Goal: Task Accomplishment & Management: Complete application form

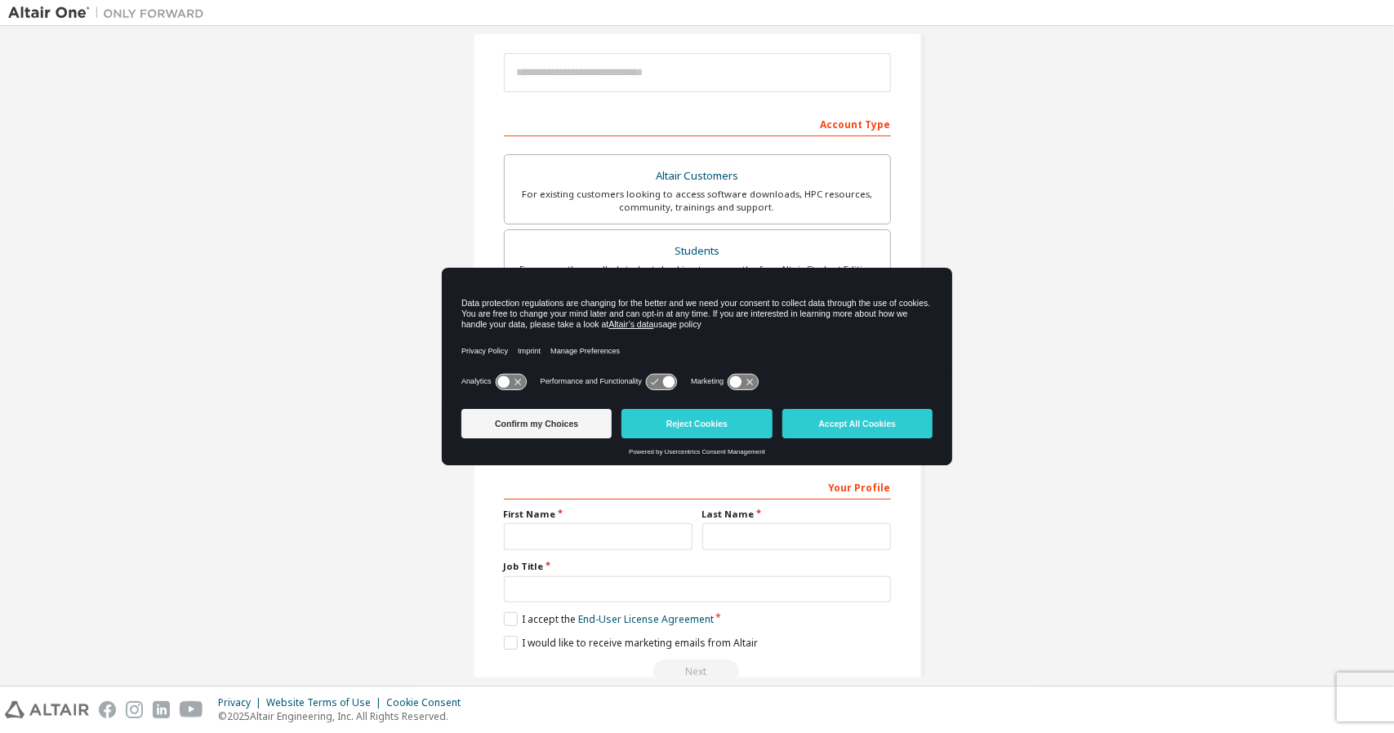
scroll to position [217, 0]
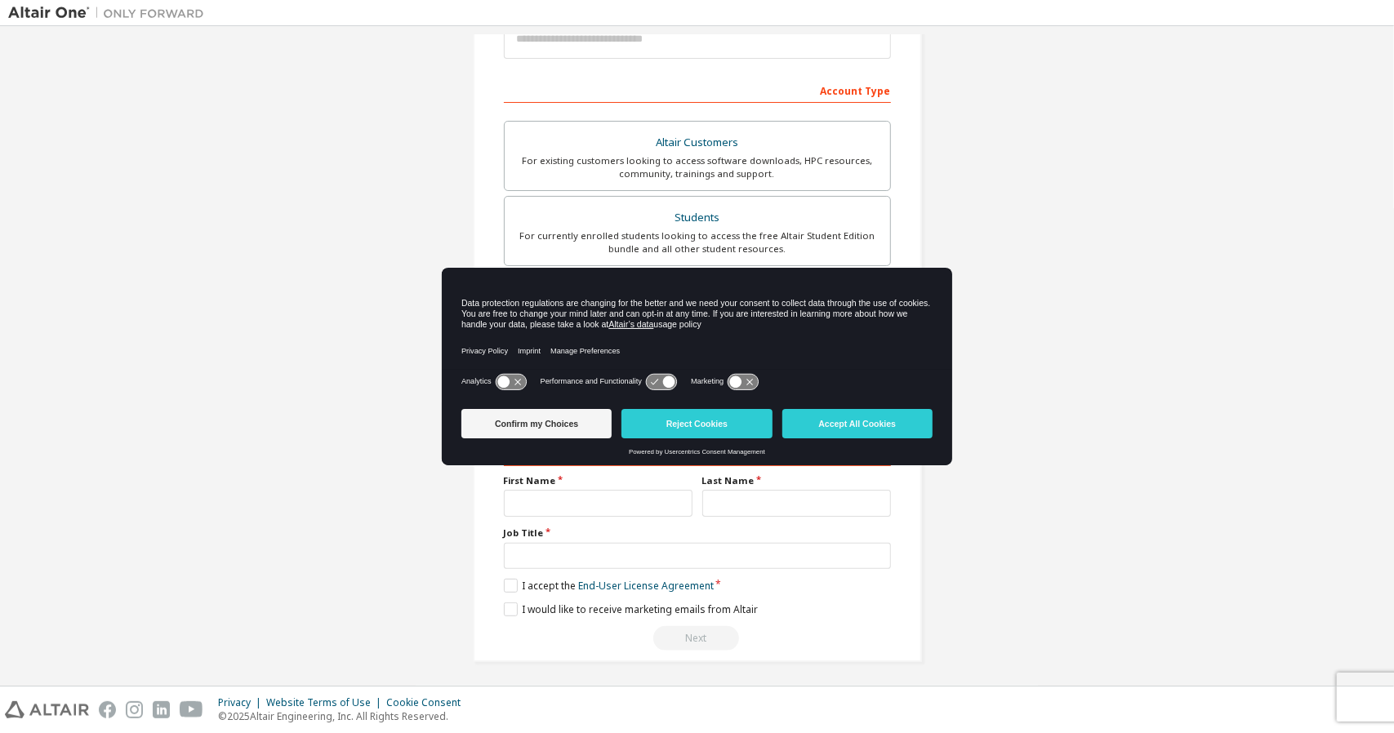
click at [516, 377] on icon at bounding box center [511, 382] width 30 height 16
click at [567, 429] on button "Confirm my Choices" at bounding box center [536, 423] width 150 height 29
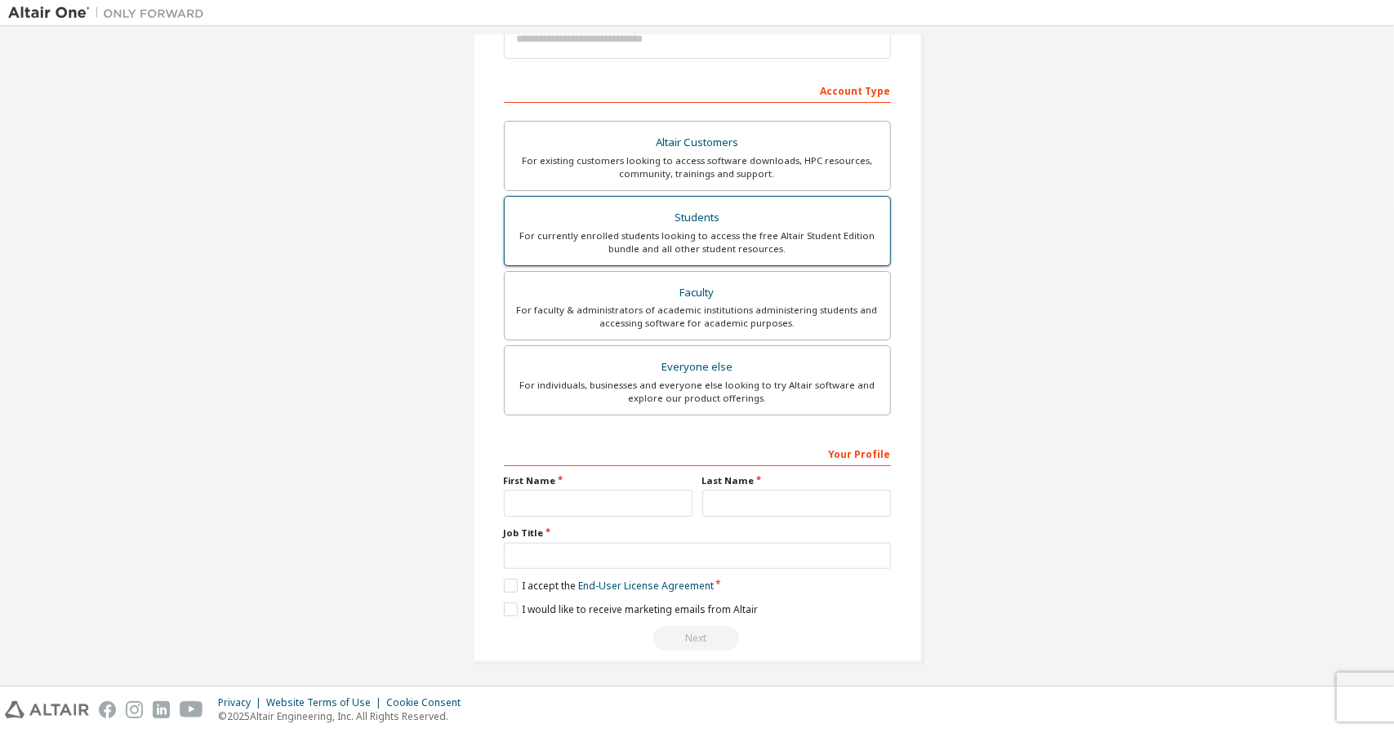
click at [775, 247] on div "For currently enrolled students looking to access the free Altair Student Editi…" at bounding box center [697, 242] width 366 height 26
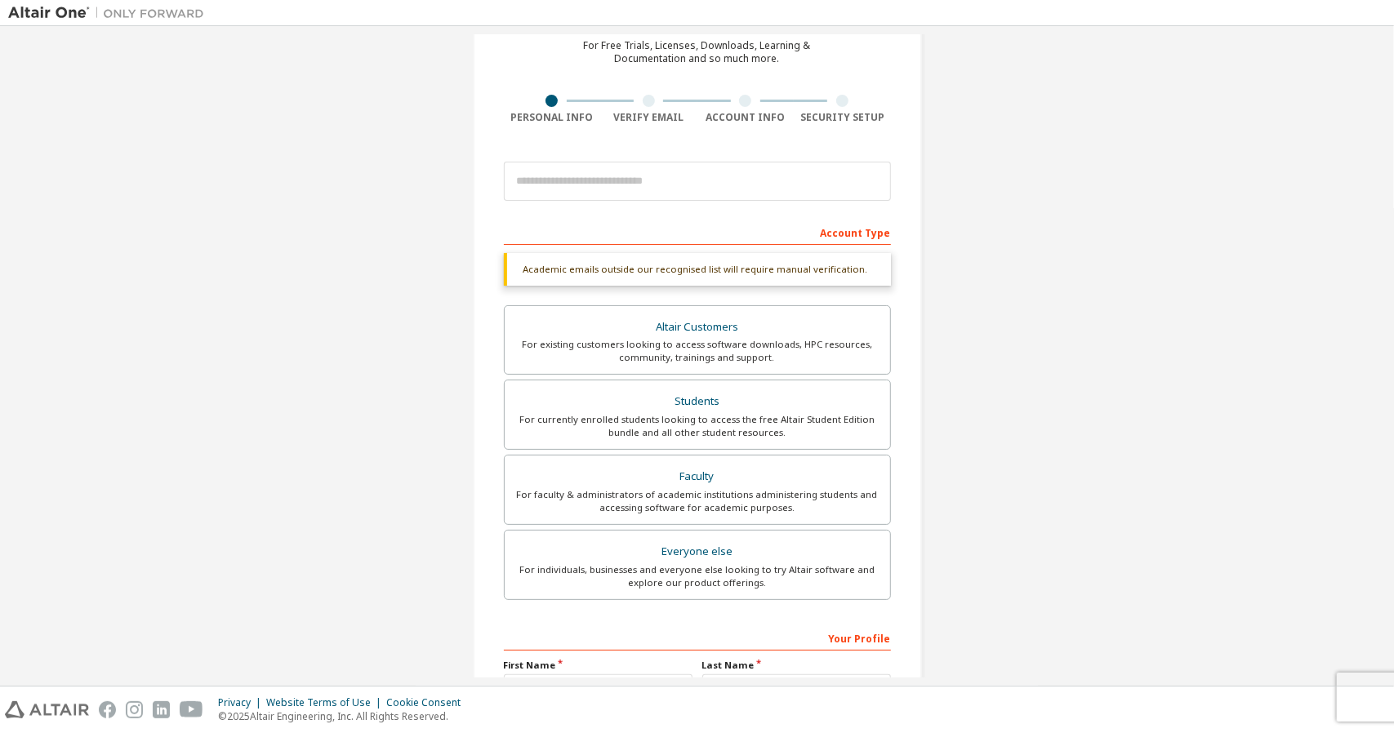
scroll to position [82, 0]
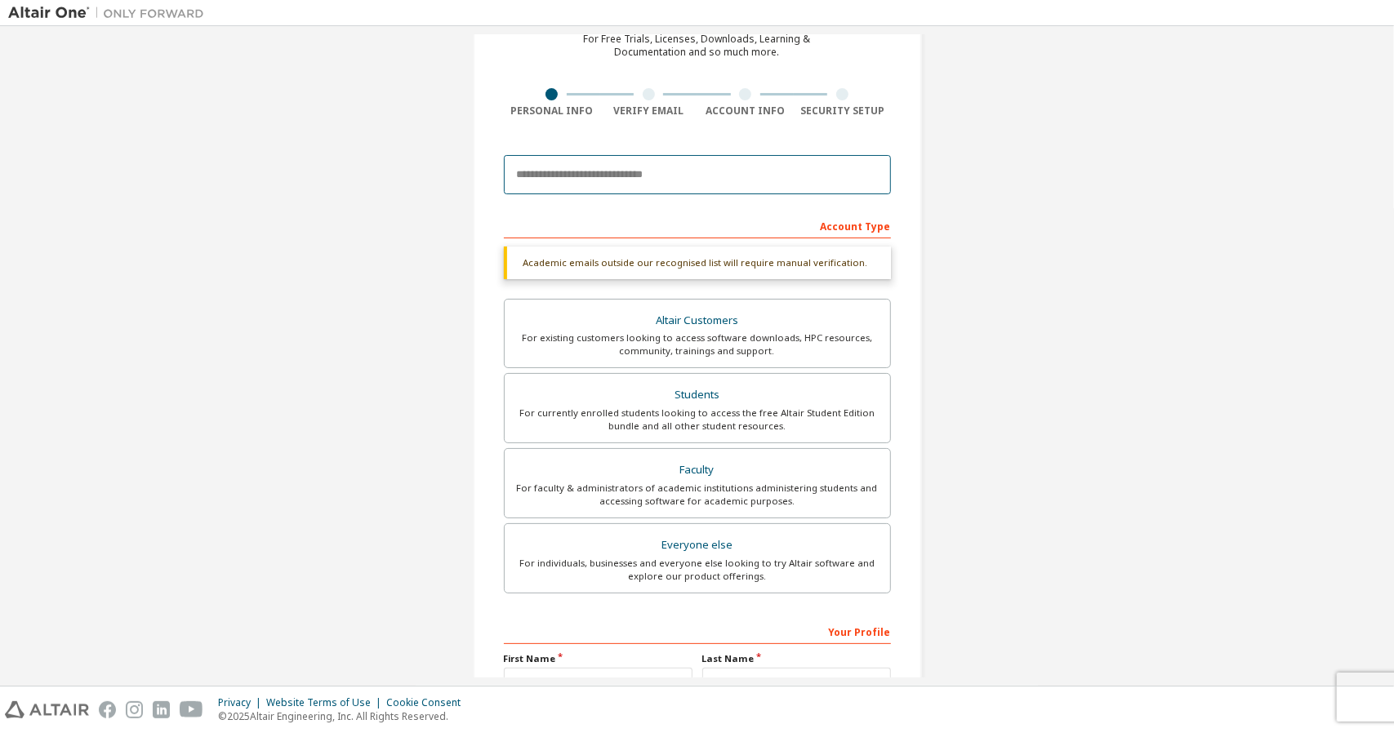
click at [657, 159] on input "email" at bounding box center [697, 174] width 387 height 39
type input "**********"
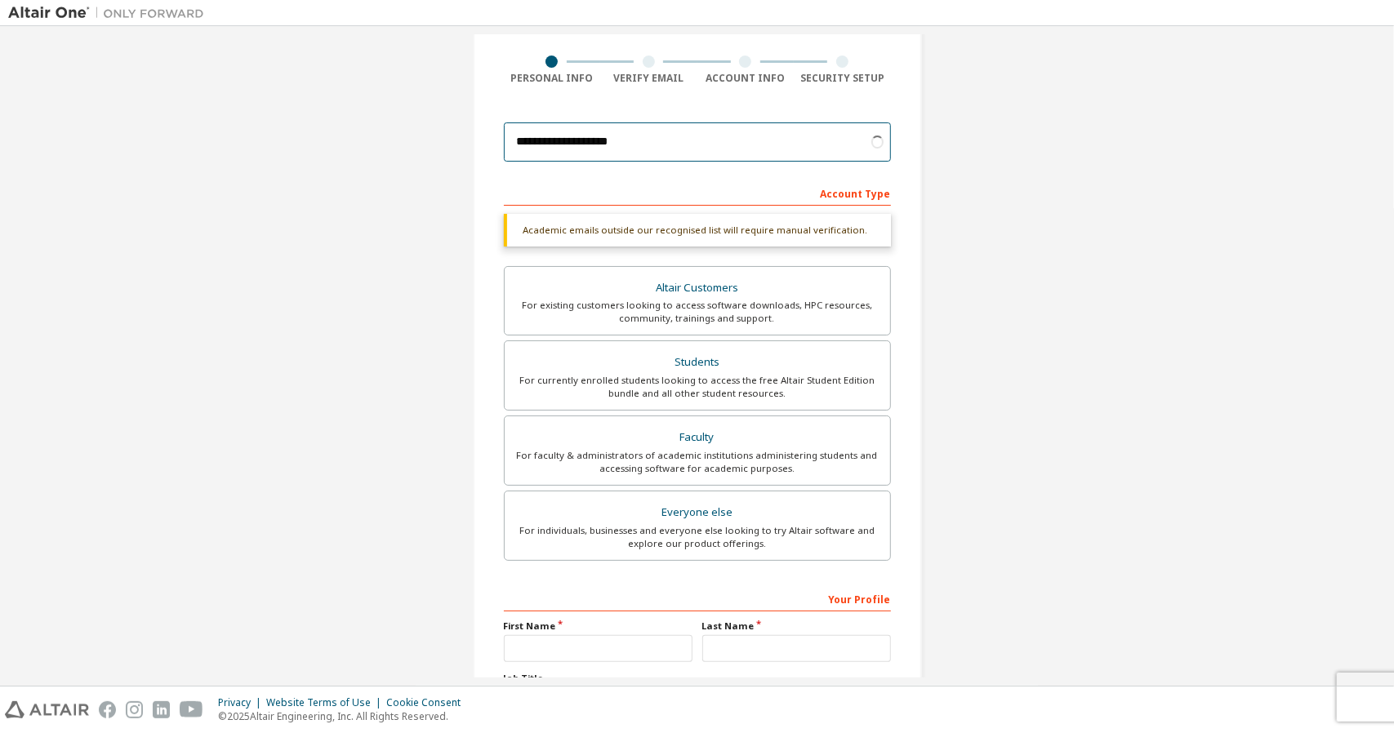
scroll to position [163, 0]
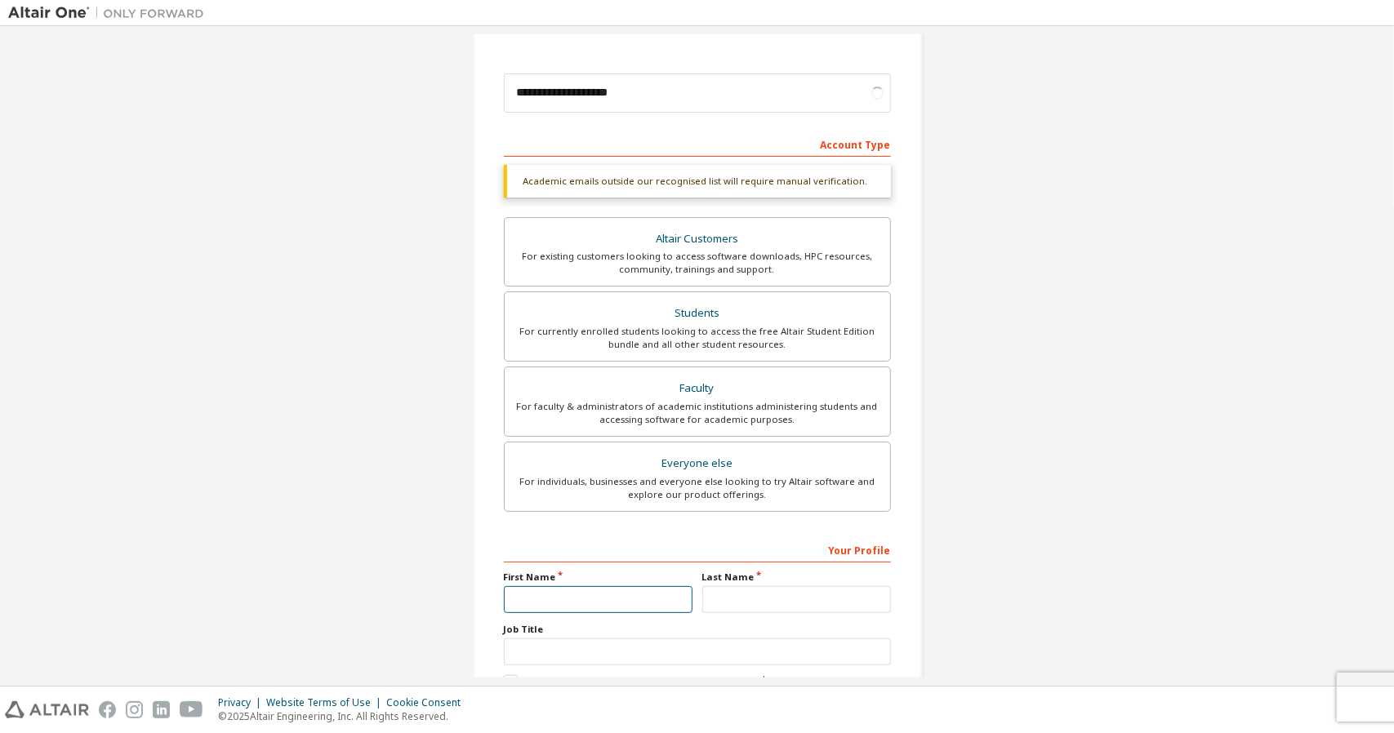
click at [657, 595] on input "text" at bounding box center [598, 599] width 189 height 27
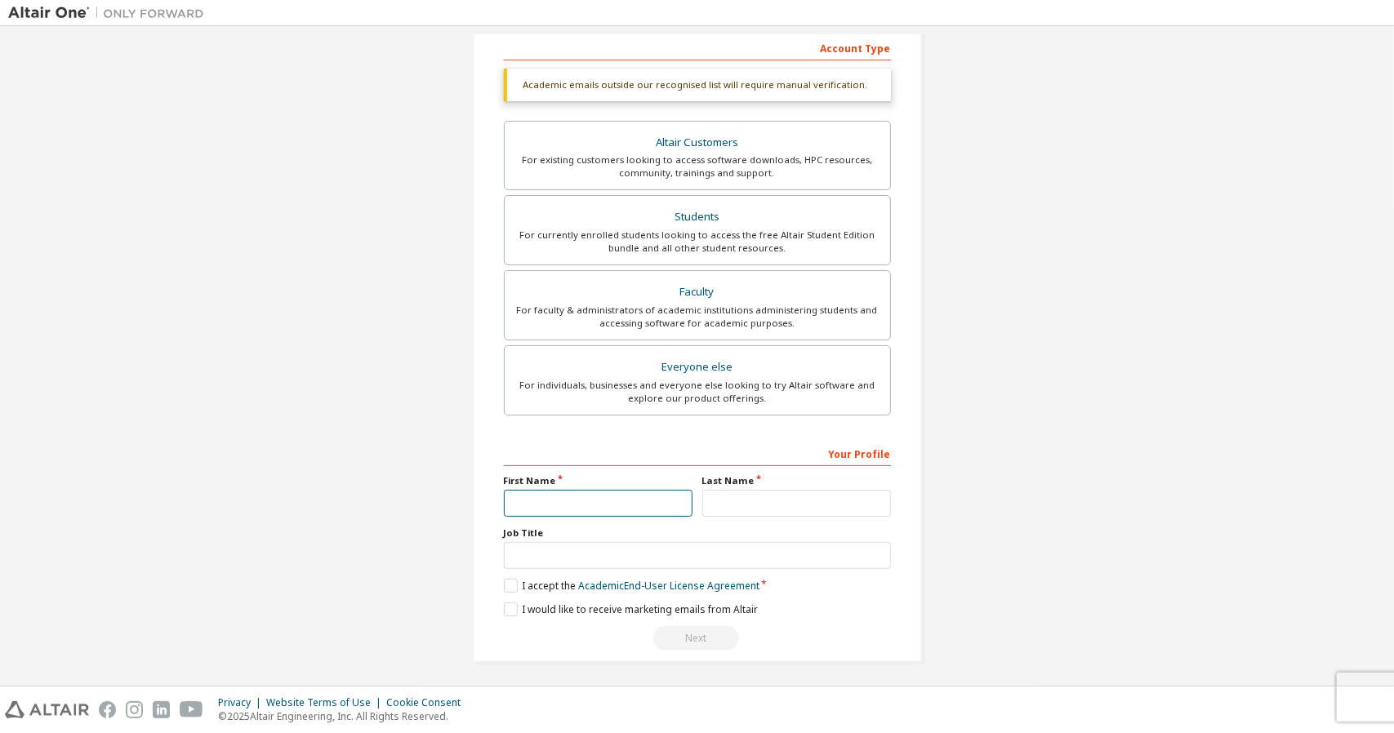
scroll to position [217, 0]
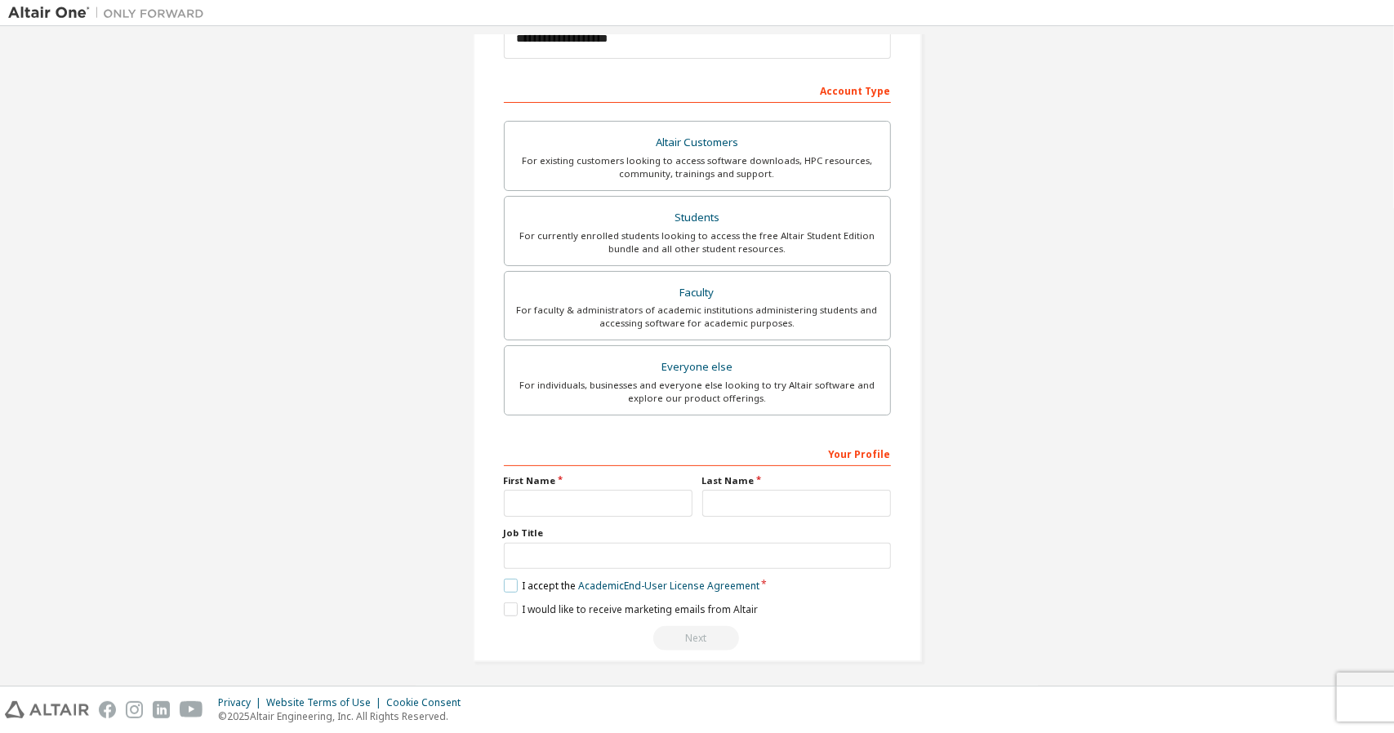
click at [509, 581] on label "I accept the Academic End-User License Agreement" at bounding box center [632, 586] width 256 height 14
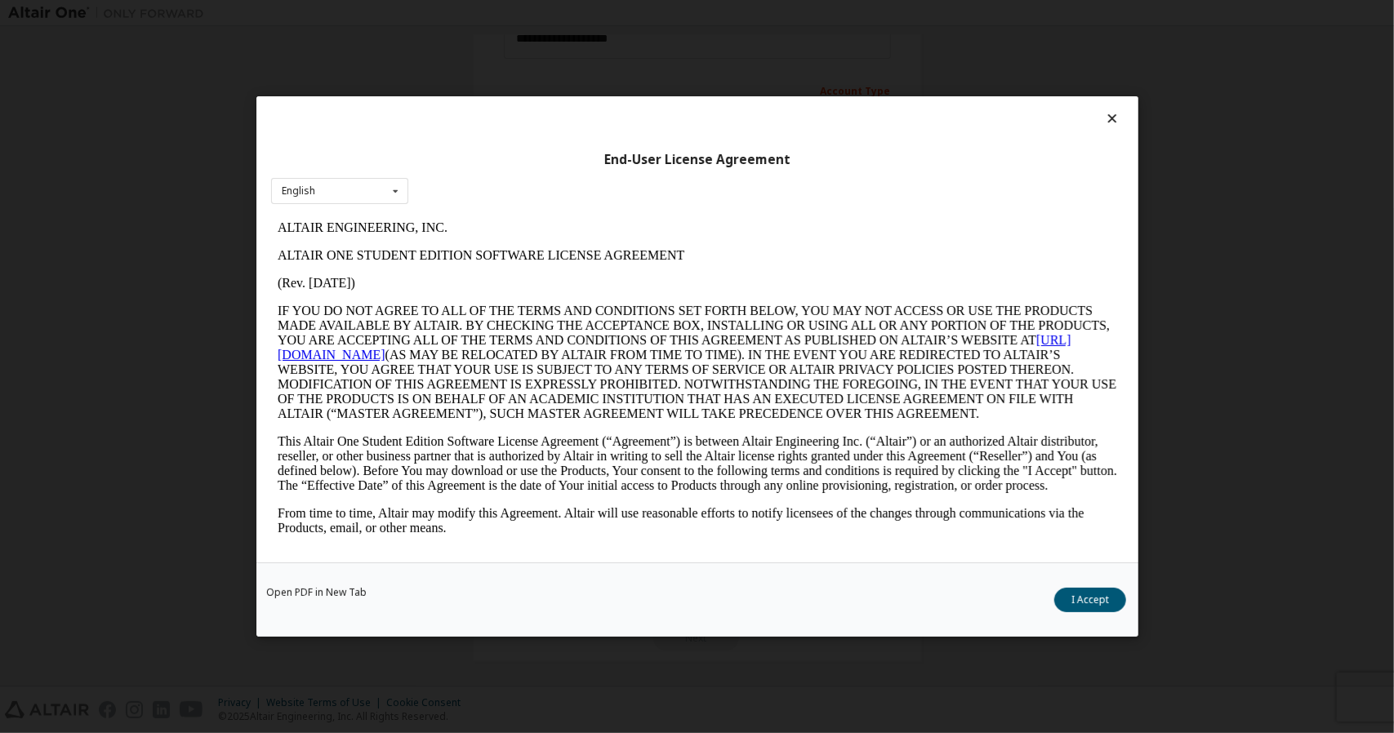
scroll to position [0, 0]
click at [1095, 592] on button "I Accept" at bounding box center [1090, 600] width 72 height 24
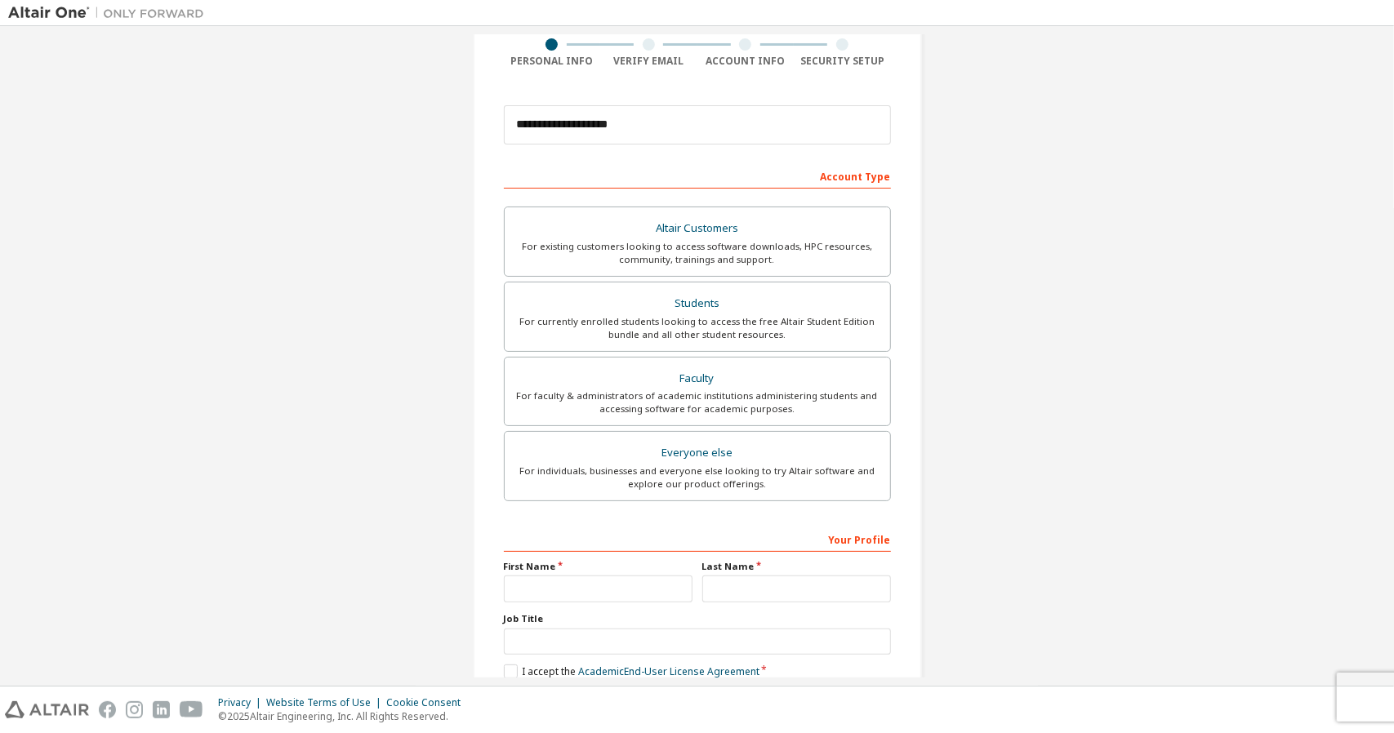
scroll to position [136, 0]
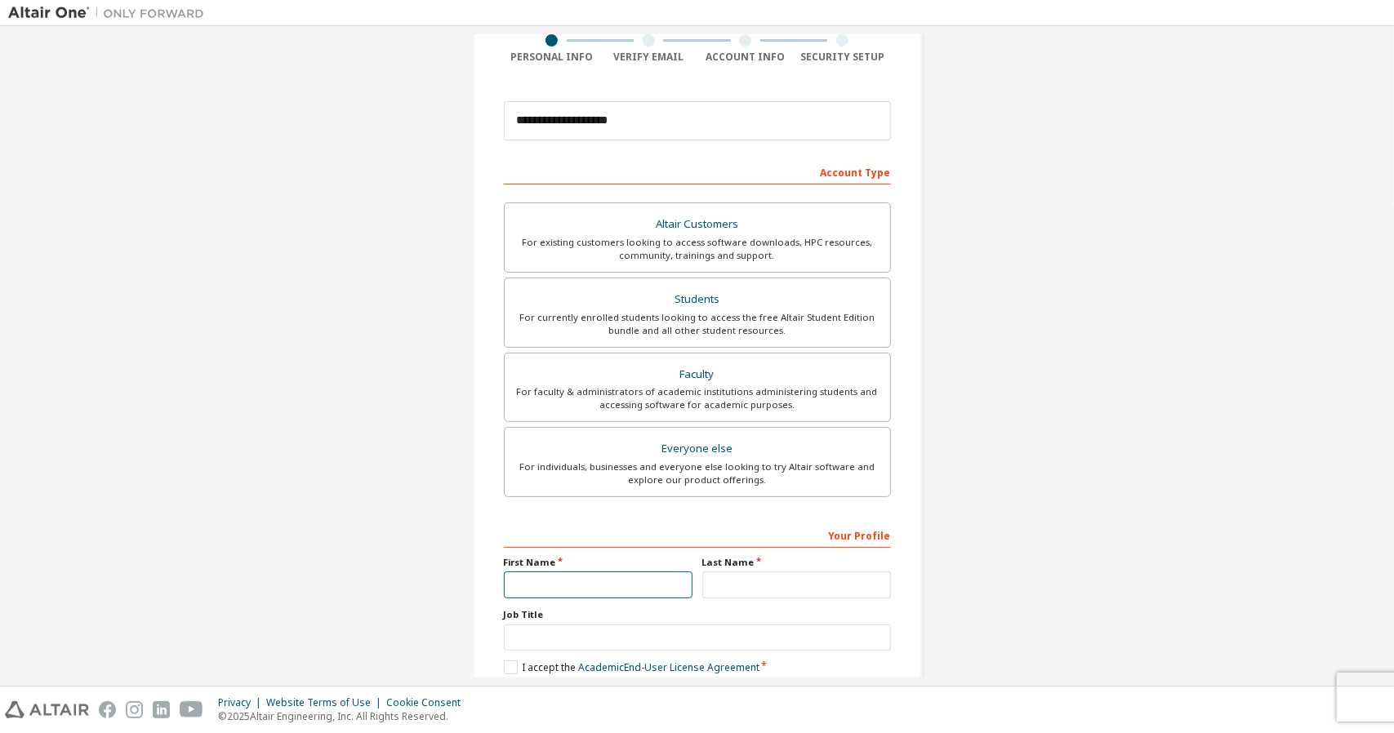
click at [589, 586] on input "text" at bounding box center [598, 585] width 189 height 27
type input "****"
click at [732, 580] on input "text" at bounding box center [796, 585] width 189 height 27
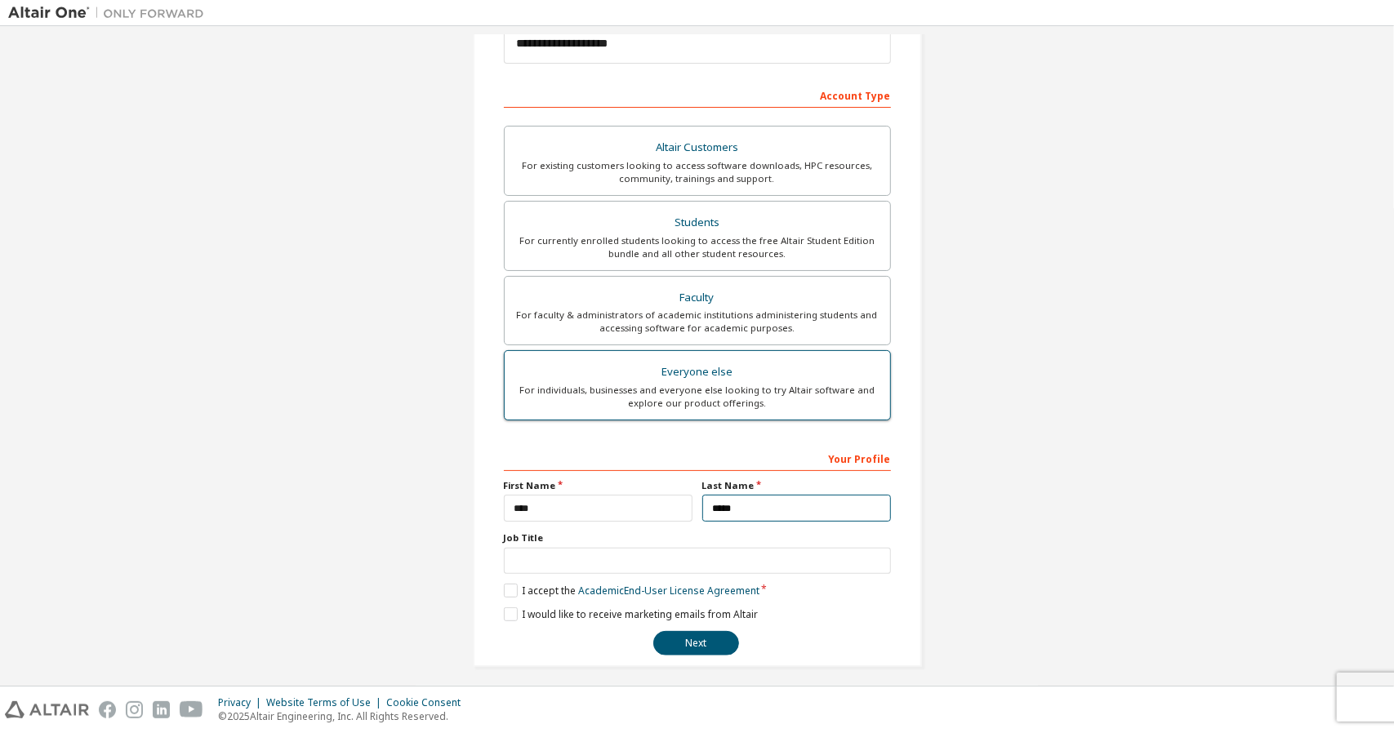
scroll to position [217, 0]
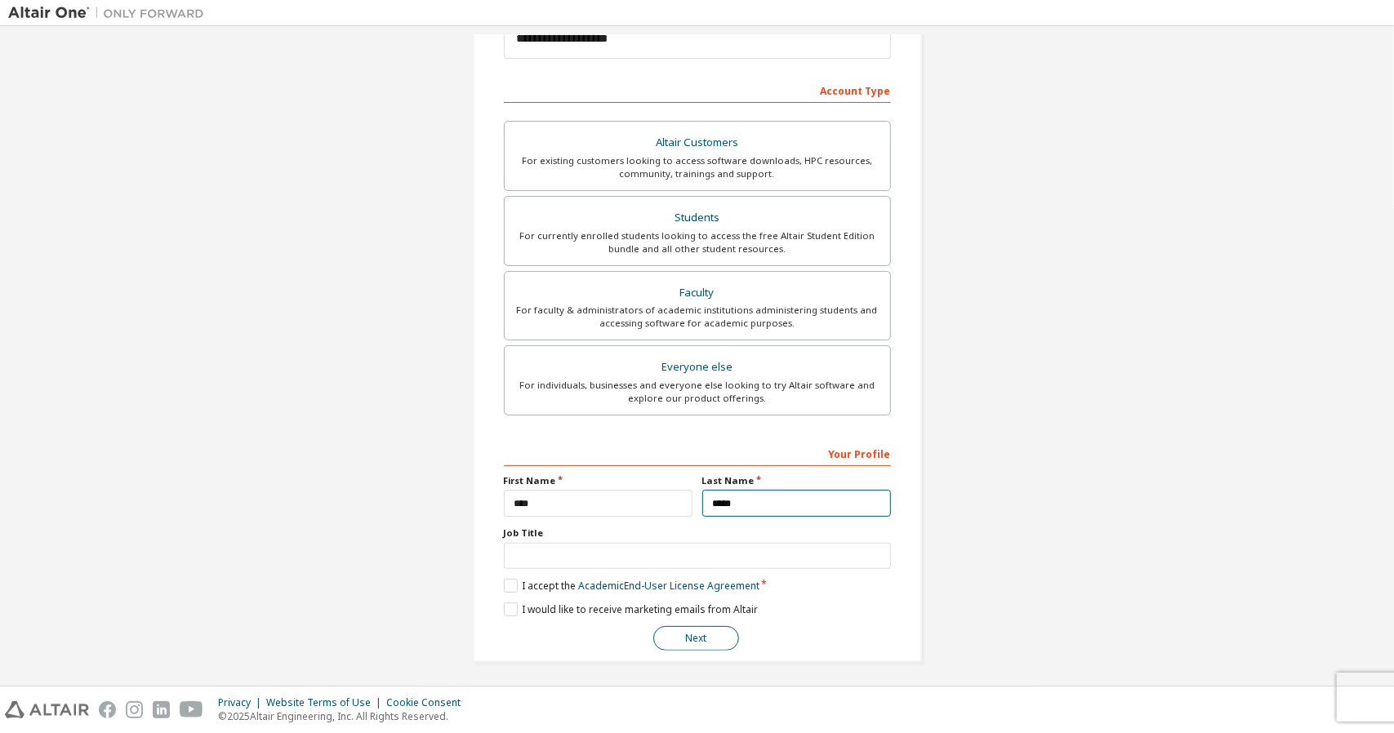
type input "*****"
click at [712, 635] on button "Next" at bounding box center [696, 638] width 86 height 24
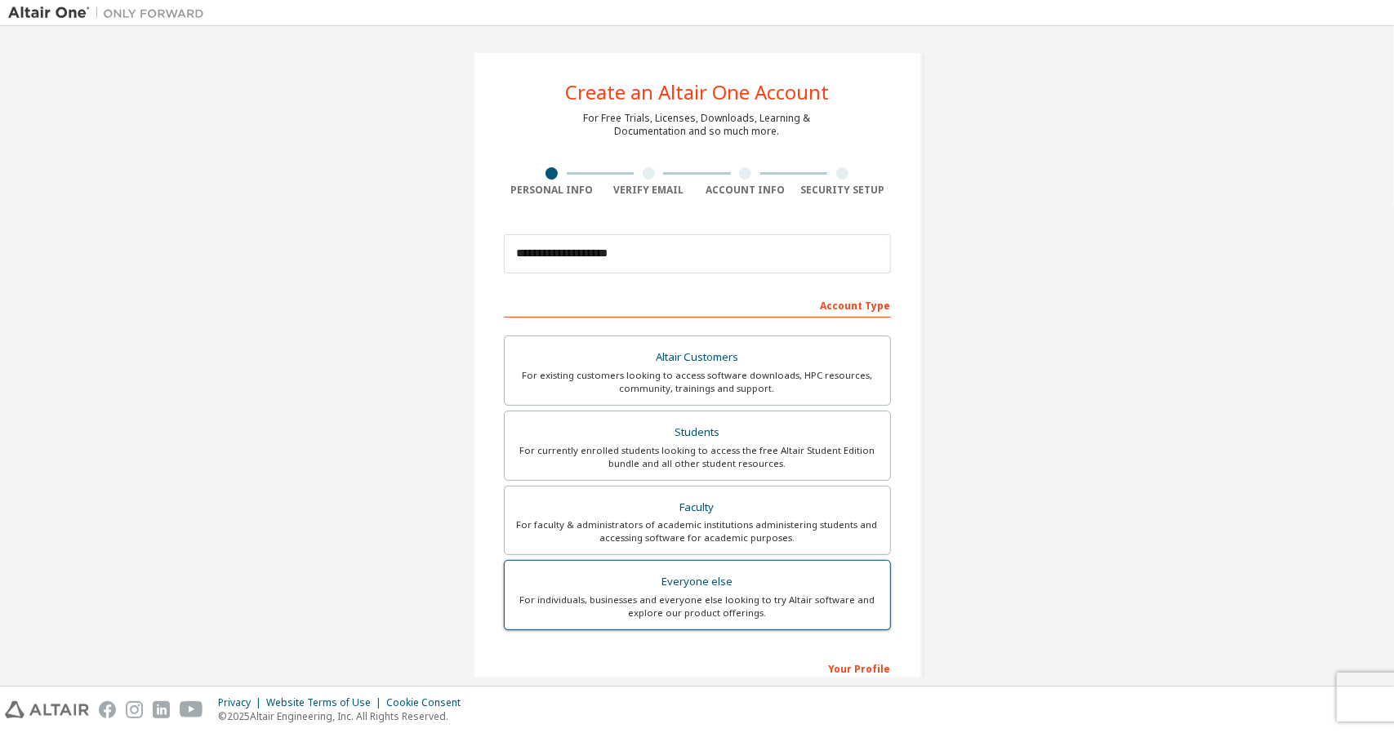
scroll to position [0, 0]
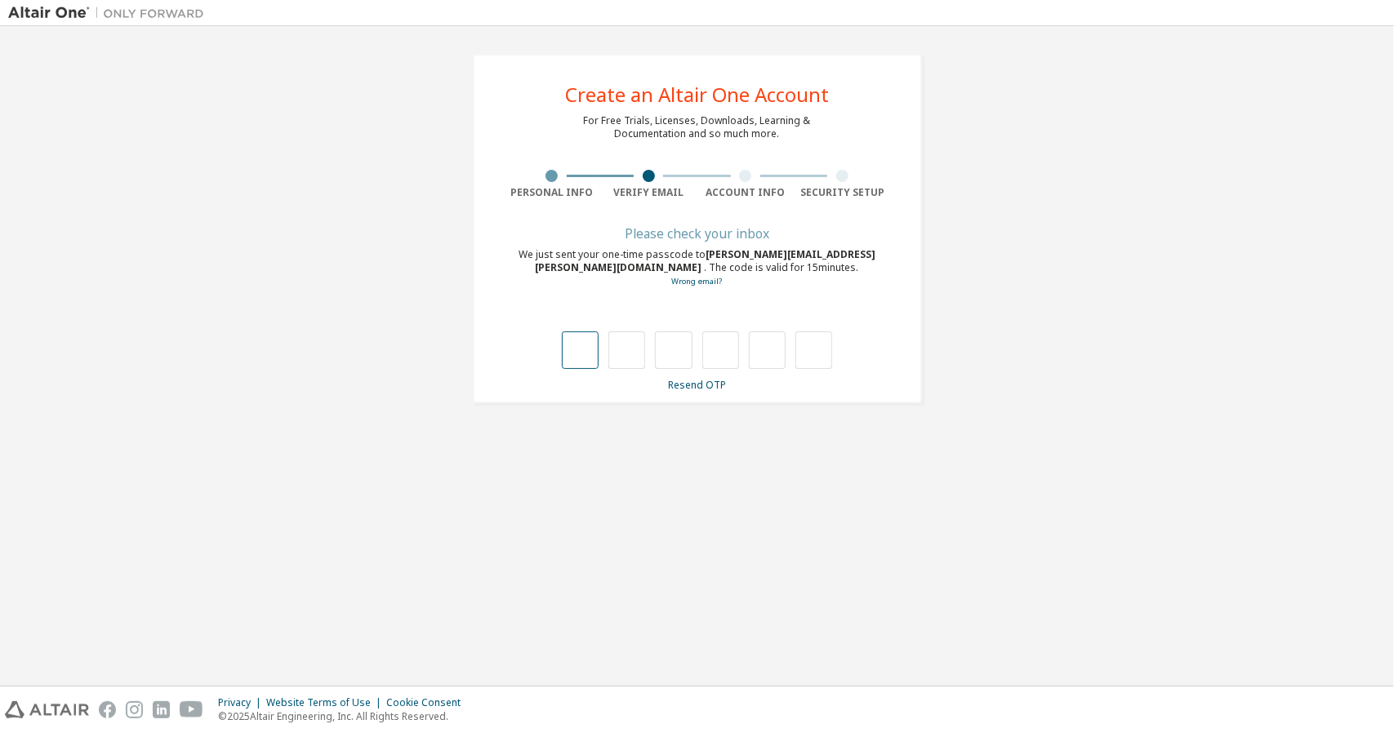
type input "*"
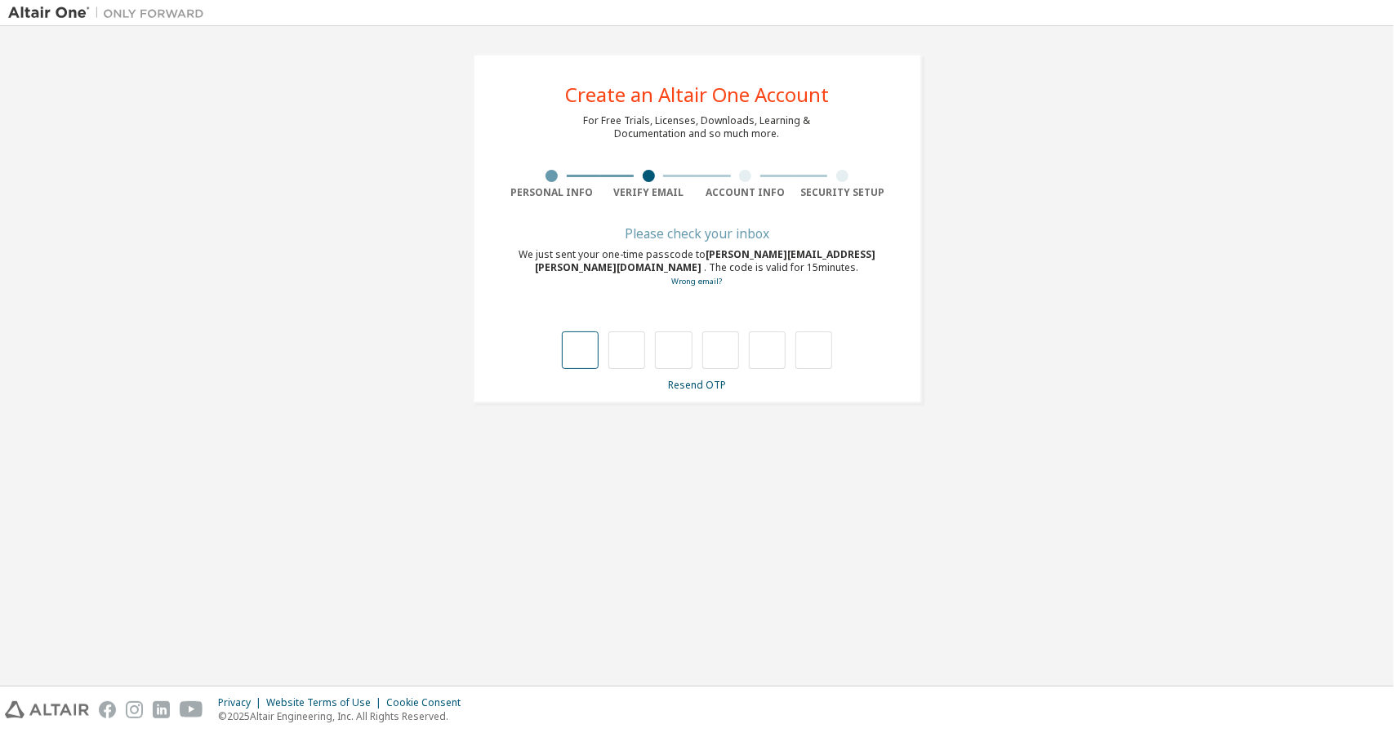
type input "*"
